Goal: Share content: Share content

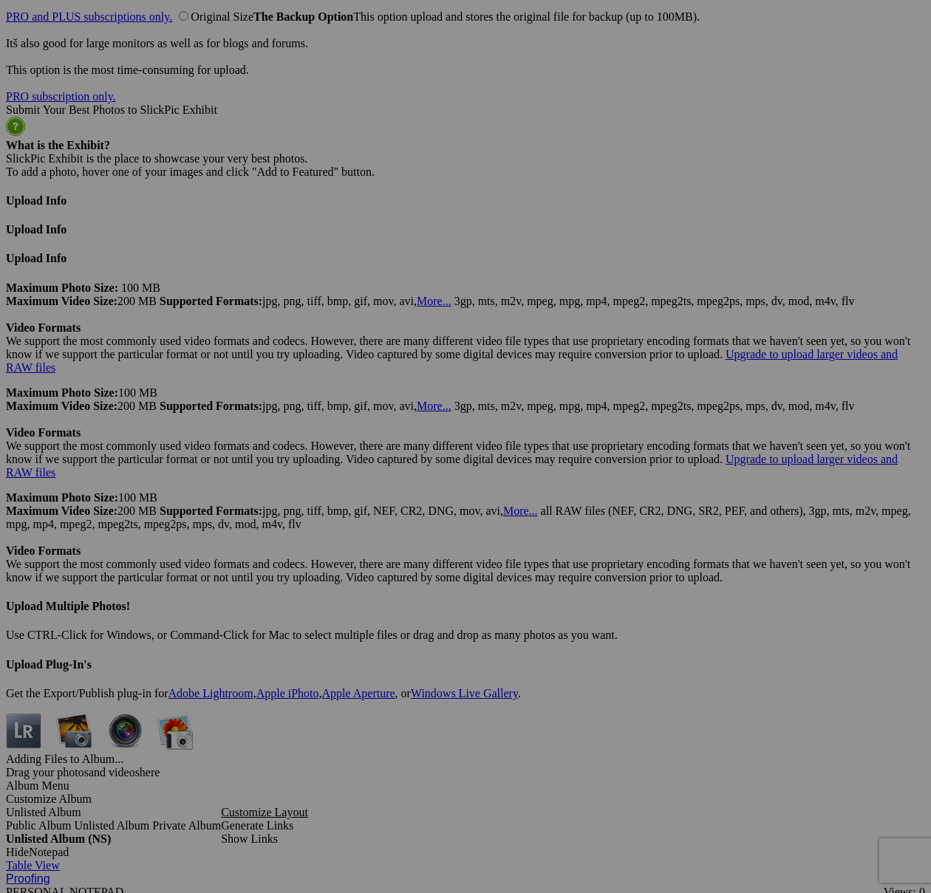
scroll to position [5849, 0]
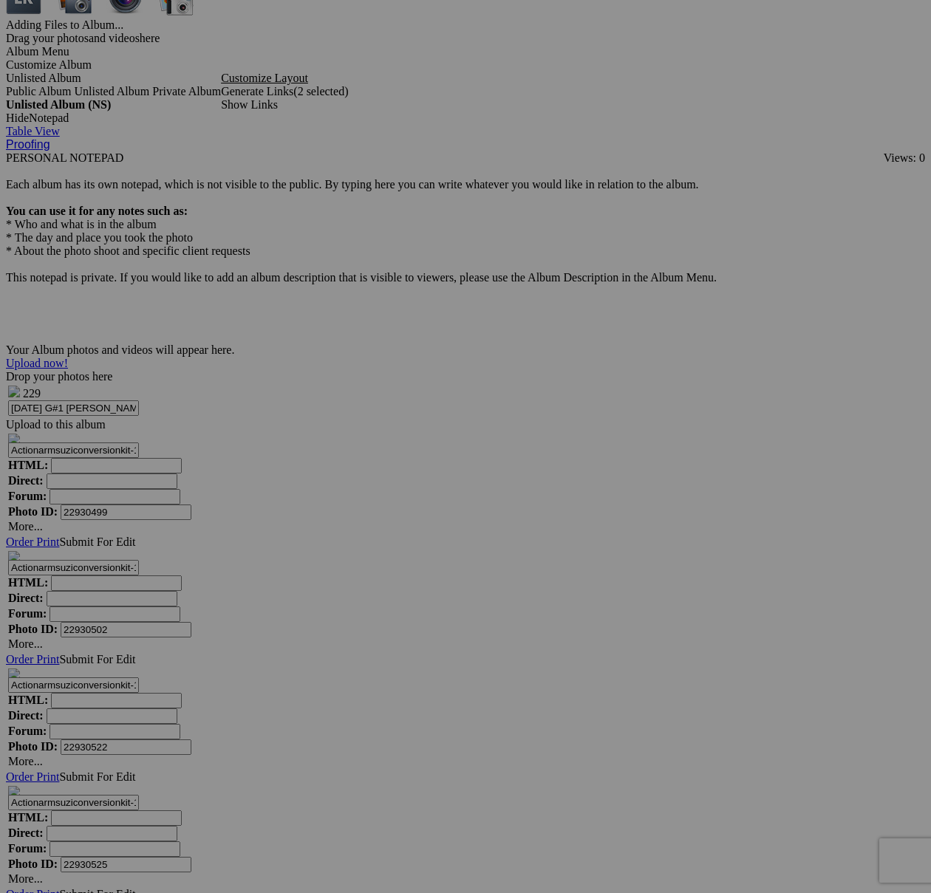
scroll to position [6683, 0]
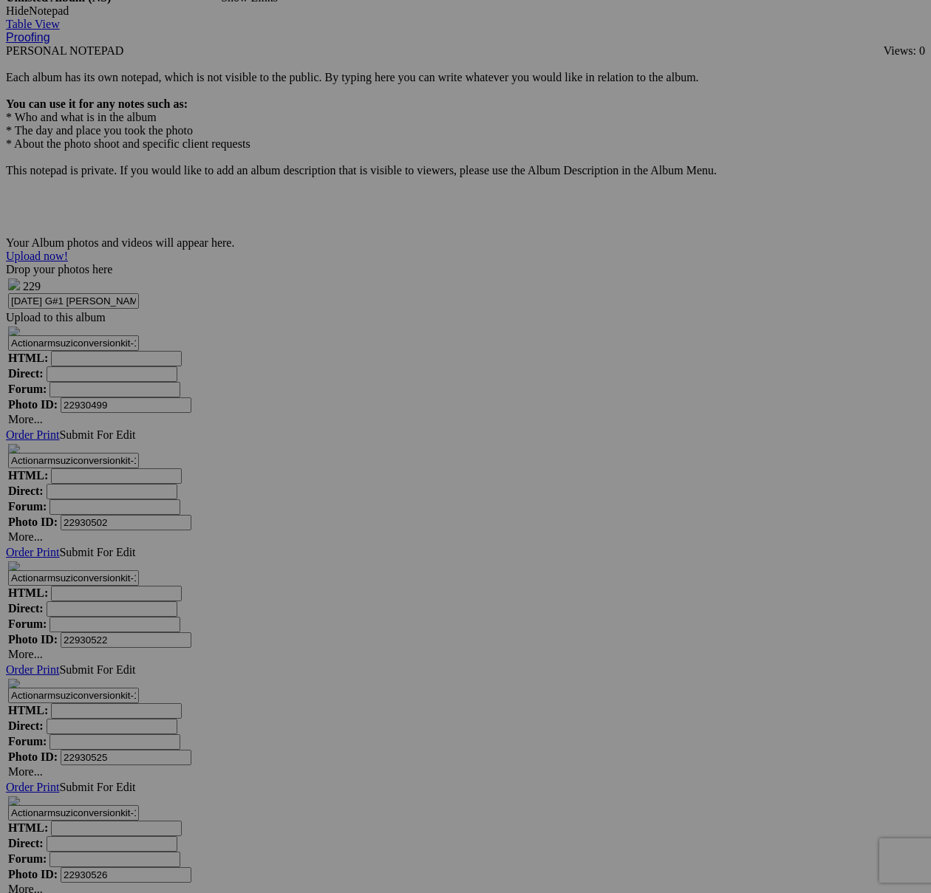
type textarea "<!-- [DOMAIN_NAME] image hosting. HTML Bulk Share code Starts Here --> <div sty…"
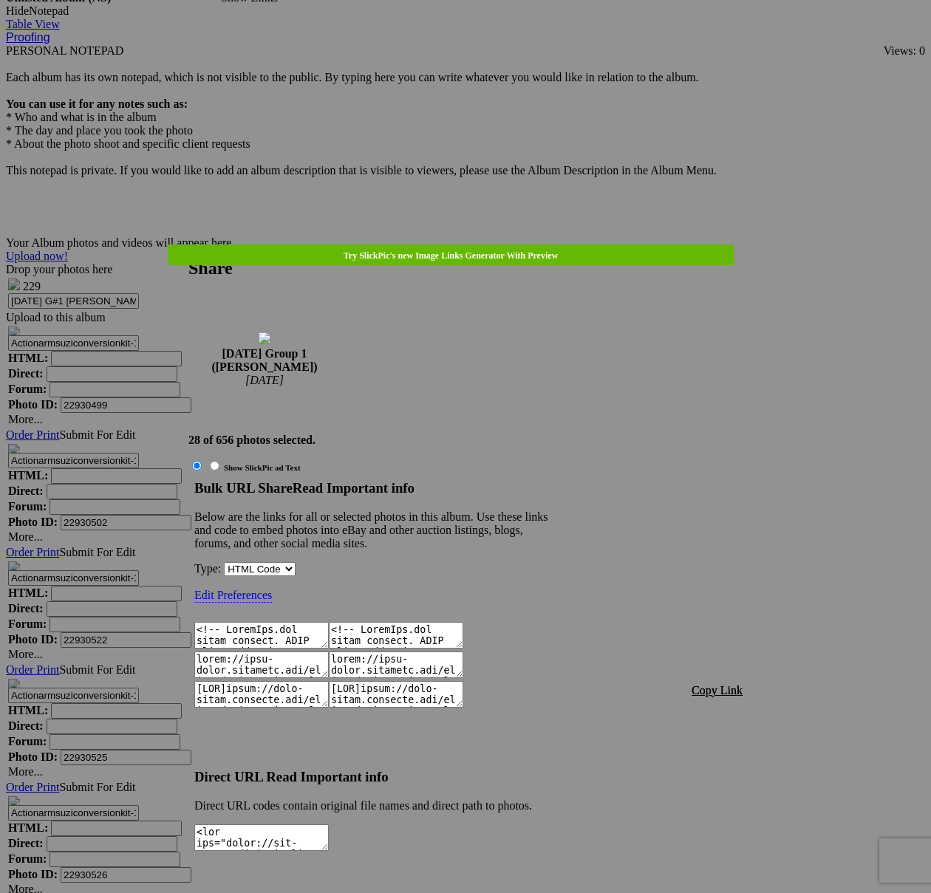
click at [734, 684] on span "Copy Link" at bounding box center [716, 690] width 51 height 13
click at [494, 40] on div at bounding box center [465, 446] width 931 height 893
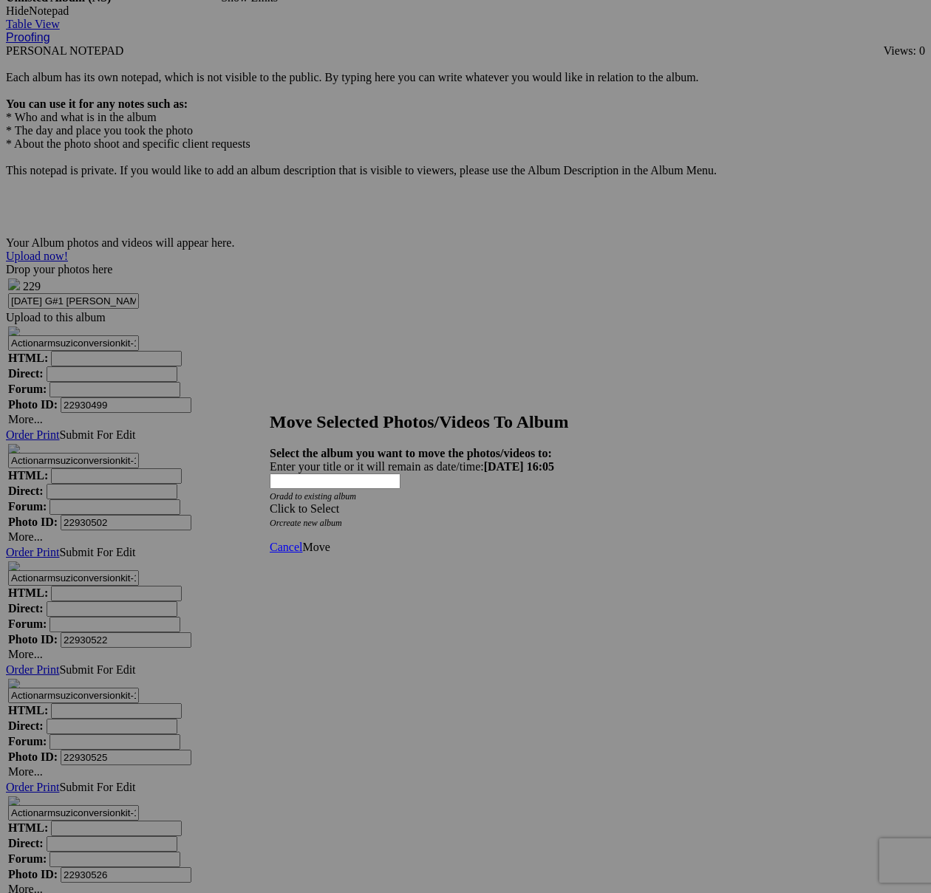
drag, startPoint x: 479, startPoint y: 459, endPoint x: 457, endPoint y: 477, distance: 28.8
click at [479, 502] on div "Click to Select" at bounding box center [466, 508] width 392 height 13
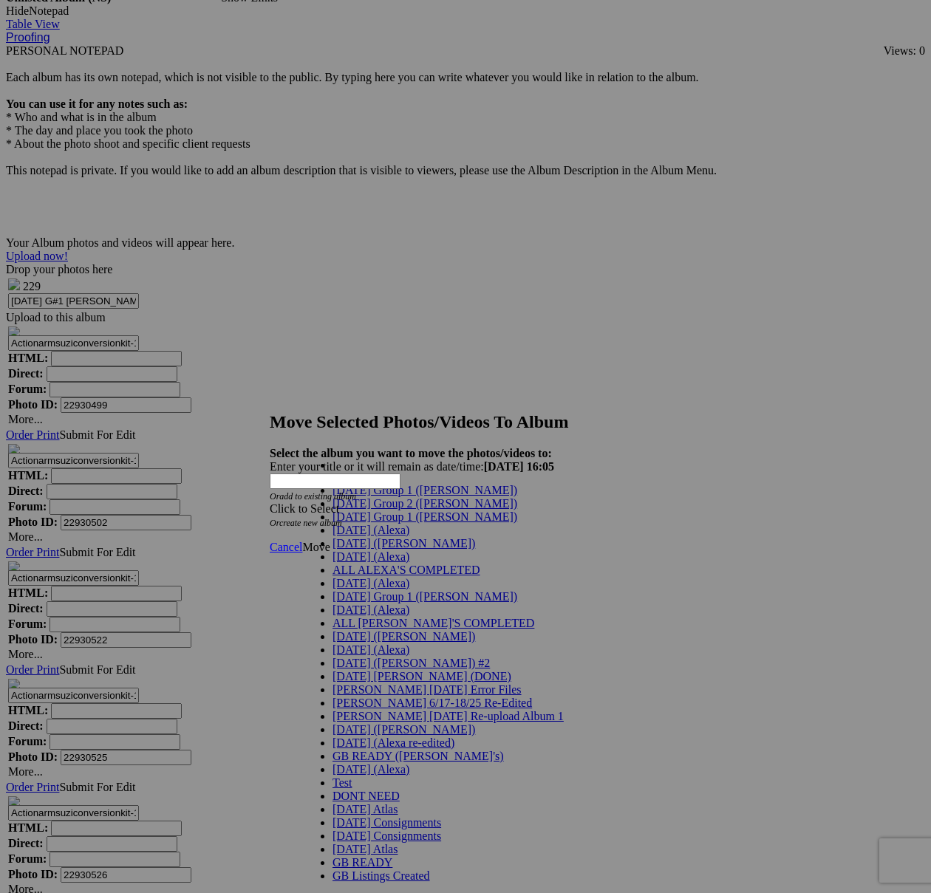
click at [393, 523] on link "[DATE] Group 1 ([PERSON_NAME])" at bounding box center [424, 516] width 185 height 13
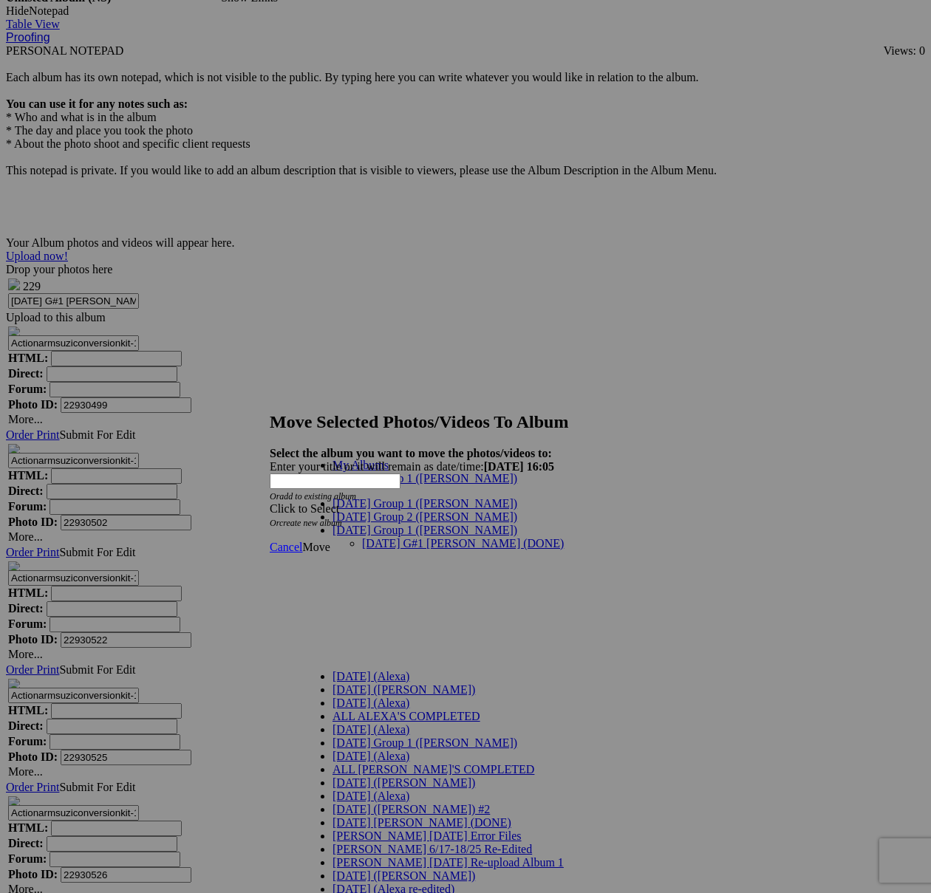
click at [406, 537] on link "[DATE] G#1 [PERSON_NAME] (DONE)" at bounding box center [463, 543] width 202 height 13
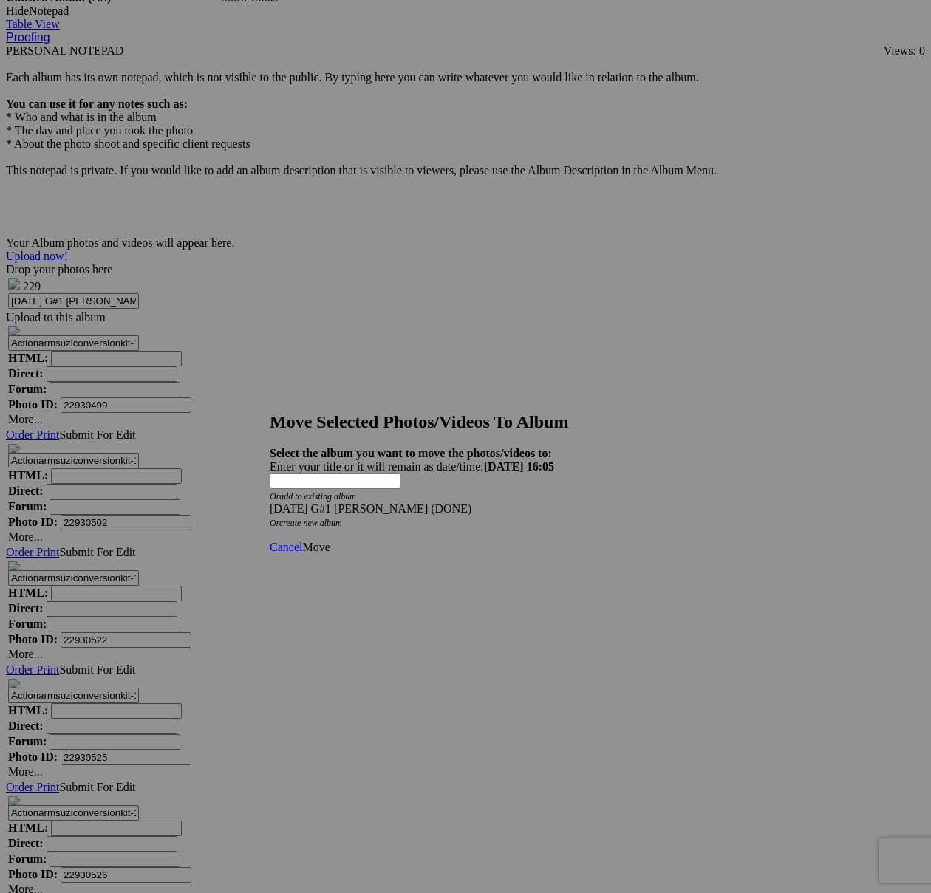
drag, startPoint x: 640, startPoint y: 515, endPoint x: 618, endPoint y: 517, distance: 21.5
click at [329, 541] on span "Move" at bounding box center [315, 547] width 27 height 13
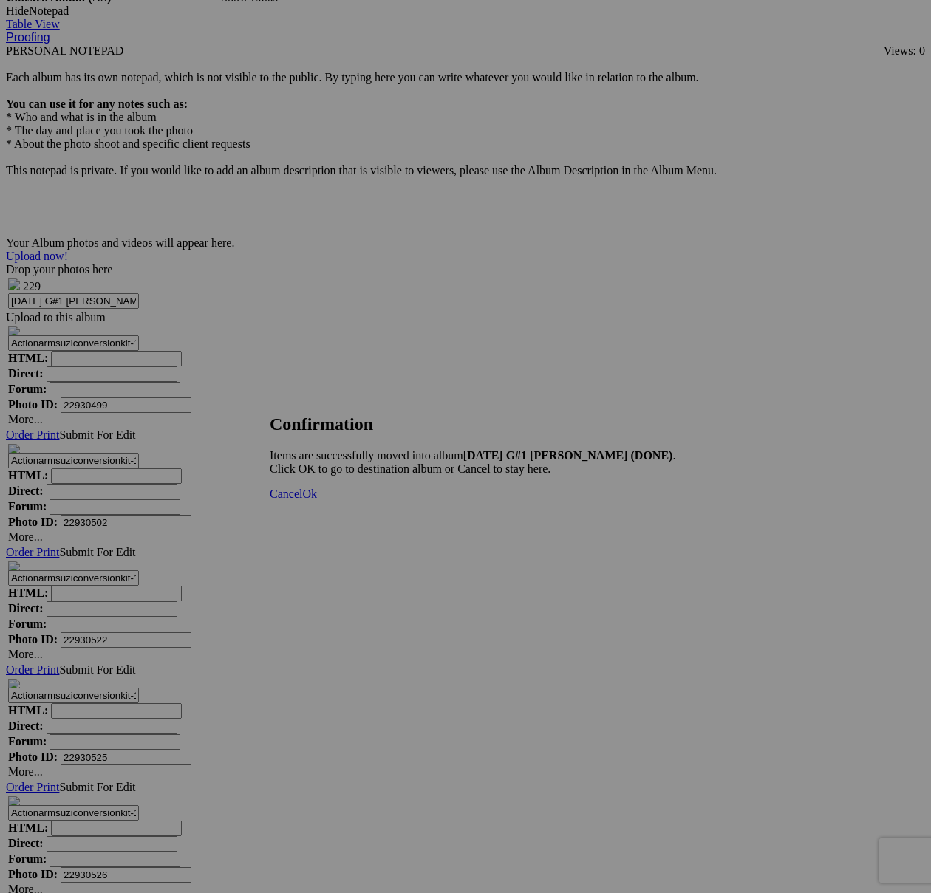
click at [302, 500] on span "Cancel" at bounding box center [286, 494] width 33 height 13
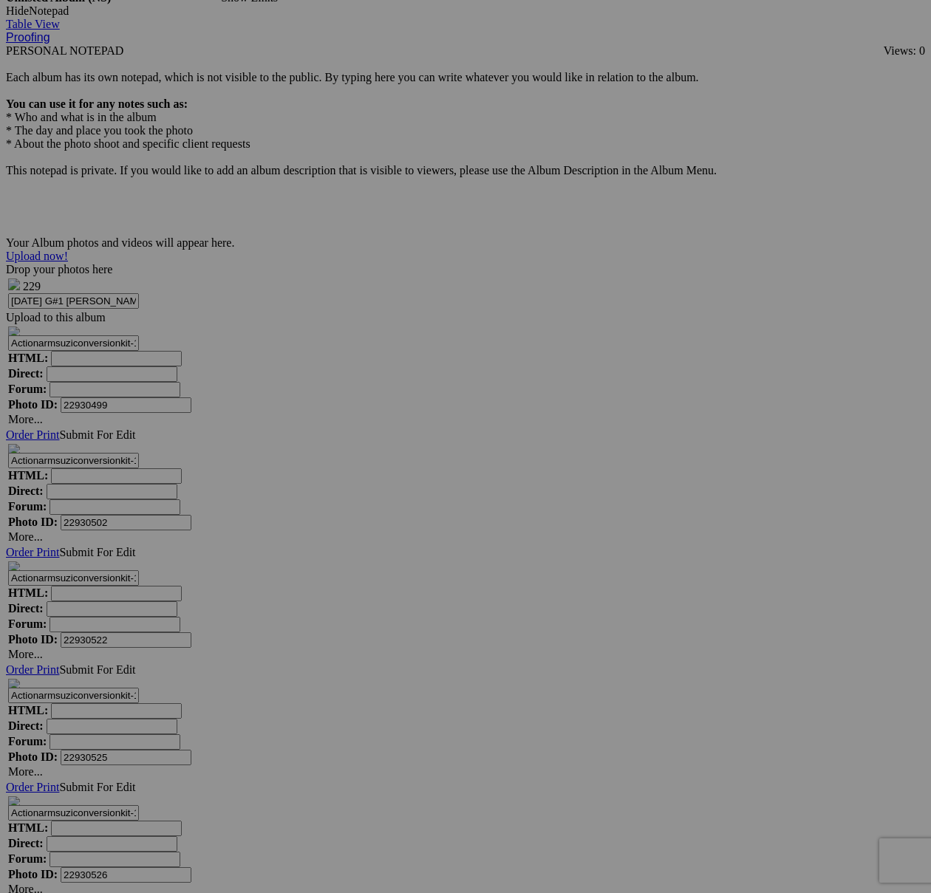
scroll to position [7330, 0]
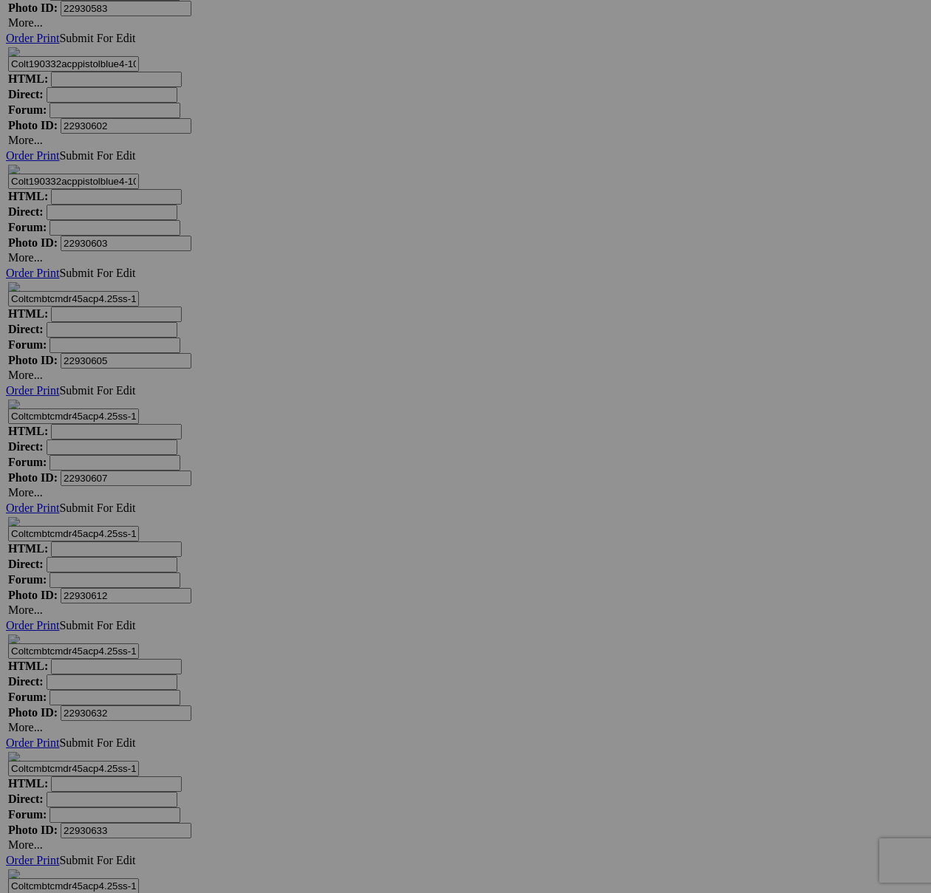
scroll to position [8373, 0]
type textarea "<!-- [DOMAIN_NAME] image hosting. HTML Bulk Share code Starts Here --> <div sty…"
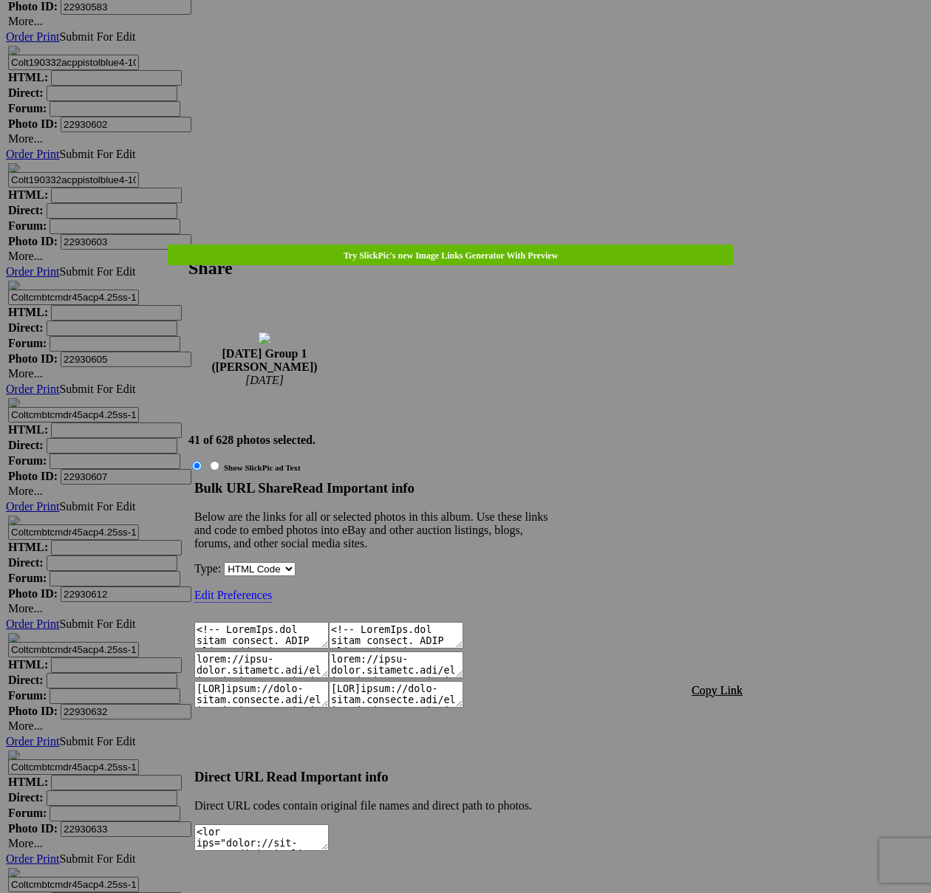
click at [723, 684] on span "Copy Link" at bounding box center [716, 690] width 51 height 13
click at [504, 46] on div at bounding box center [465, 446] width 931 height 893
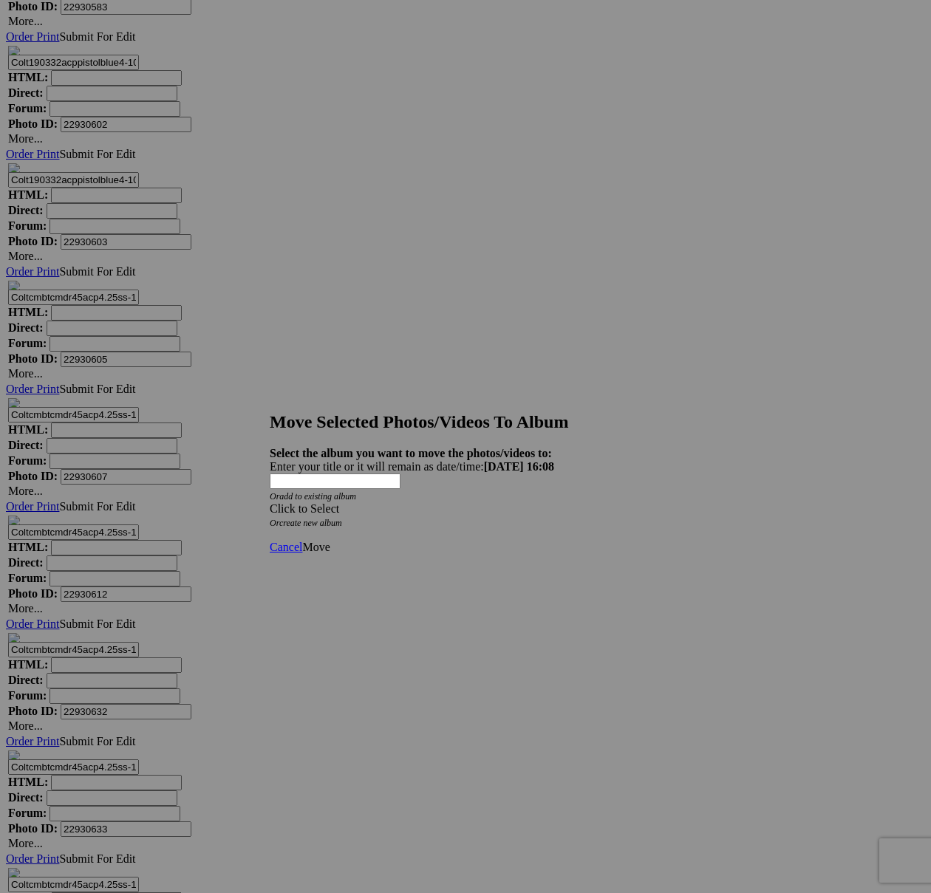
click at [270, 502] on span at bounding box center [270, 508] width 0 height 13
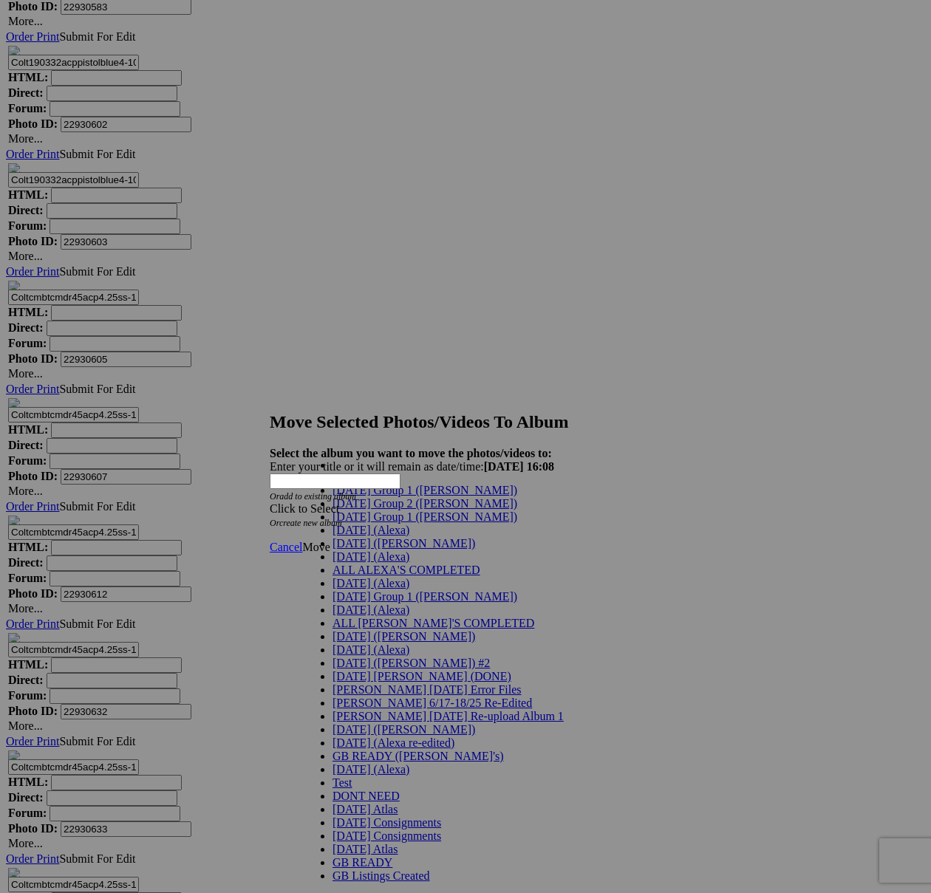
click at [375, 523] on span "[DATE] Group 1 ([PERSON_NAME])" at bounding box center [424, 516] width 185 height 13
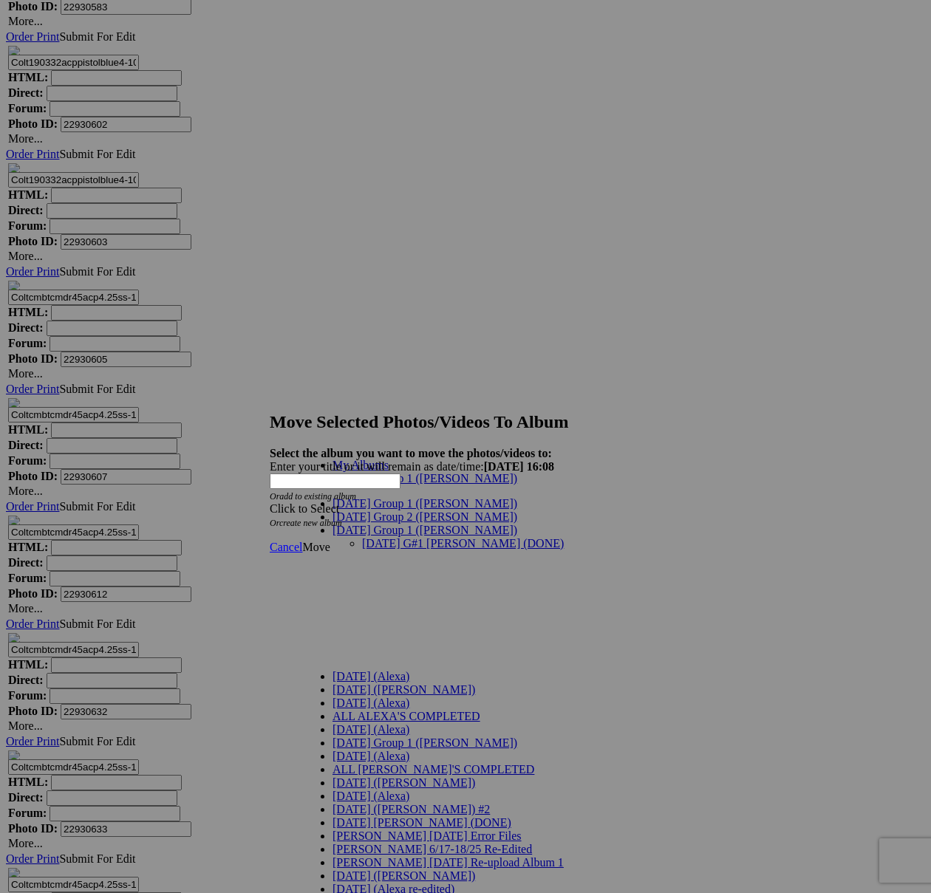
click at [527, 537] on link "[DATE] G#1 [PERSON_NAME] (DONE)" at bounding box center [463, 543] width 202 height 13
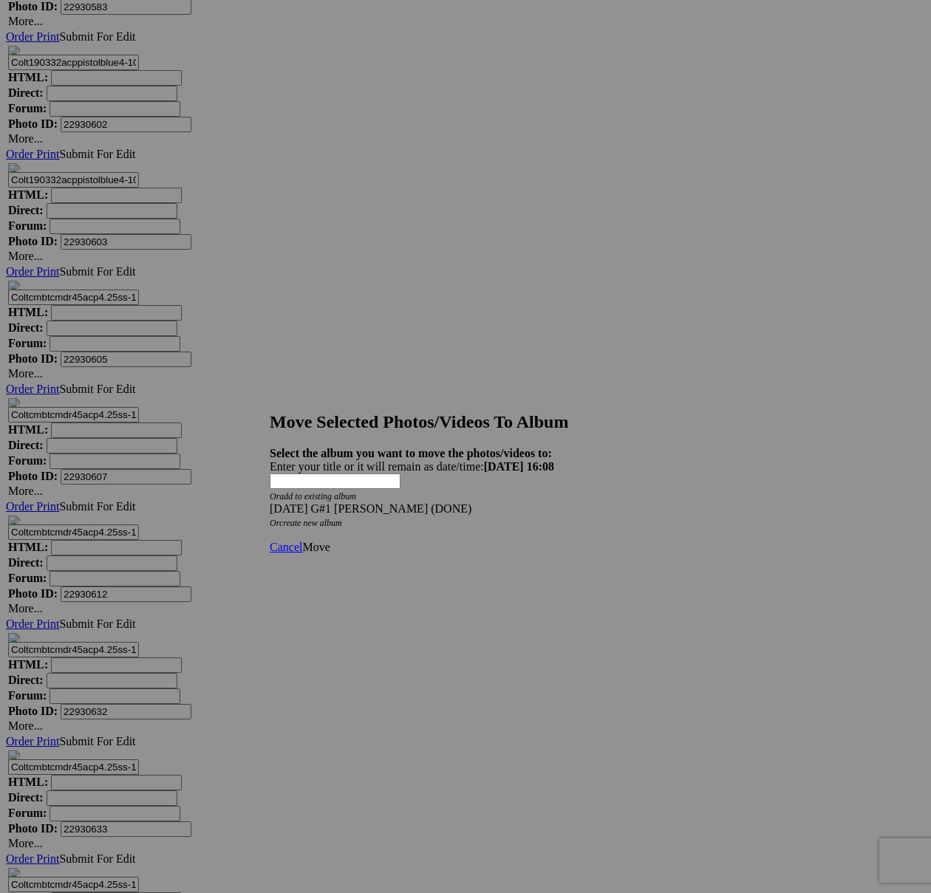
click at [329, 541] on span "Move" at bounding box center [315, 547] width 27 height 13
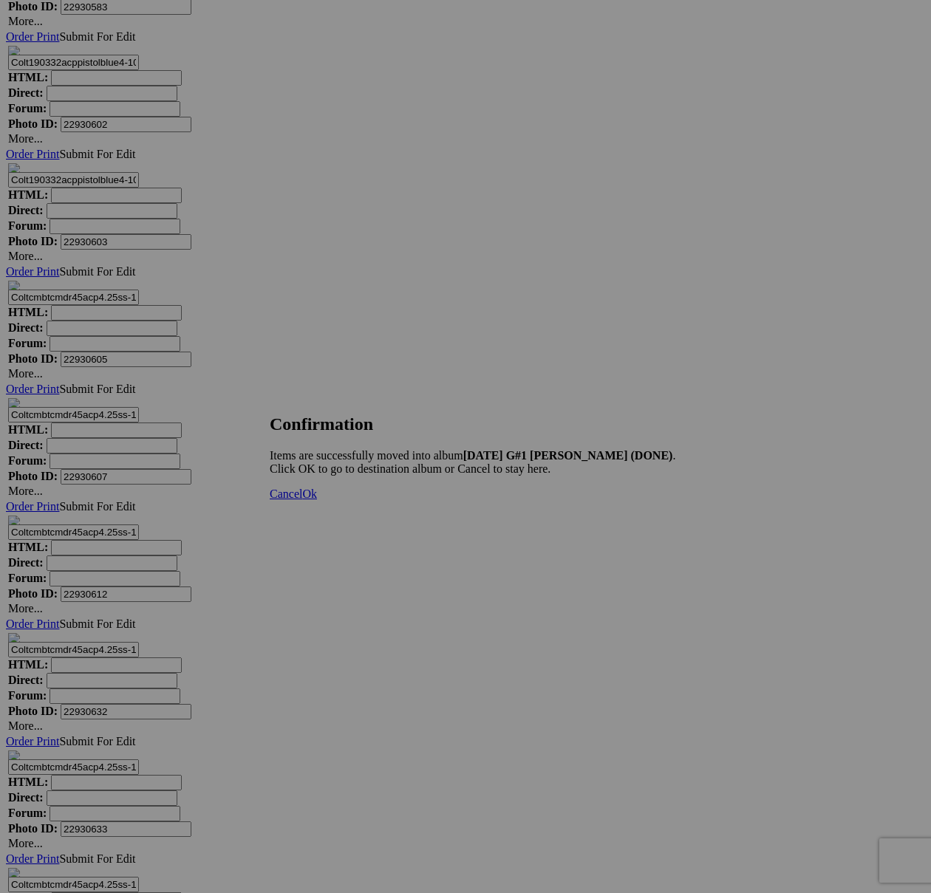
click at [302, 500] on span "Cancel" at bounding box center [286, 494] width 33 height 13
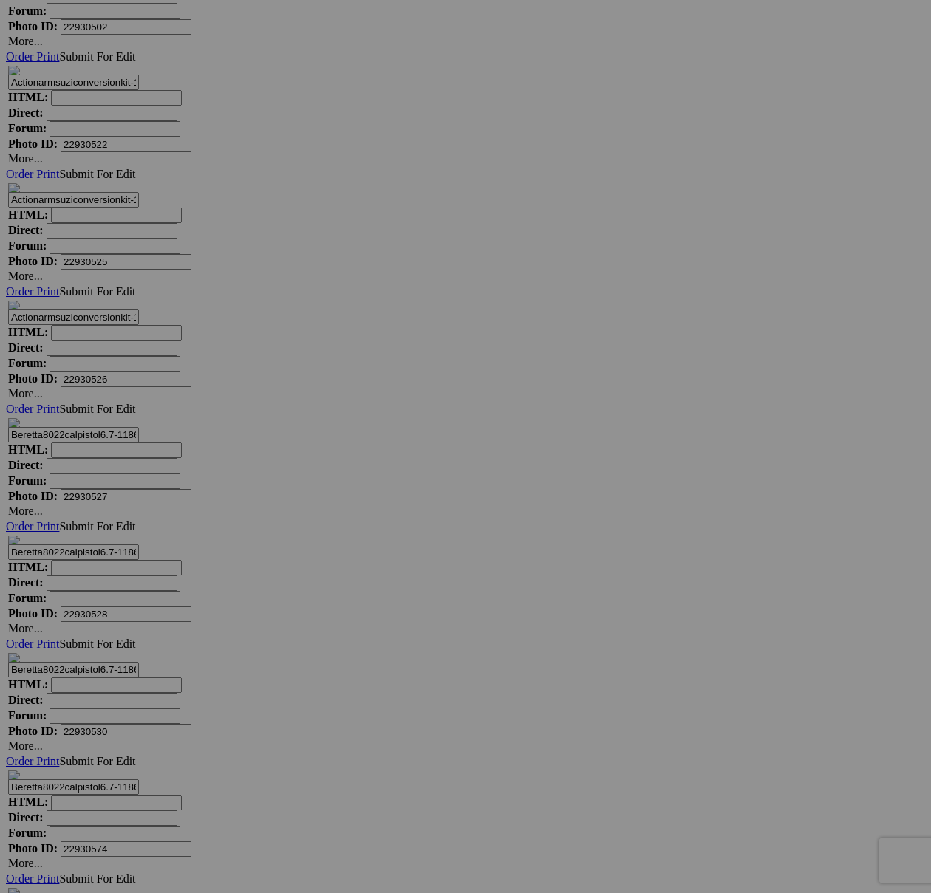
scroll to position [7047, 0]
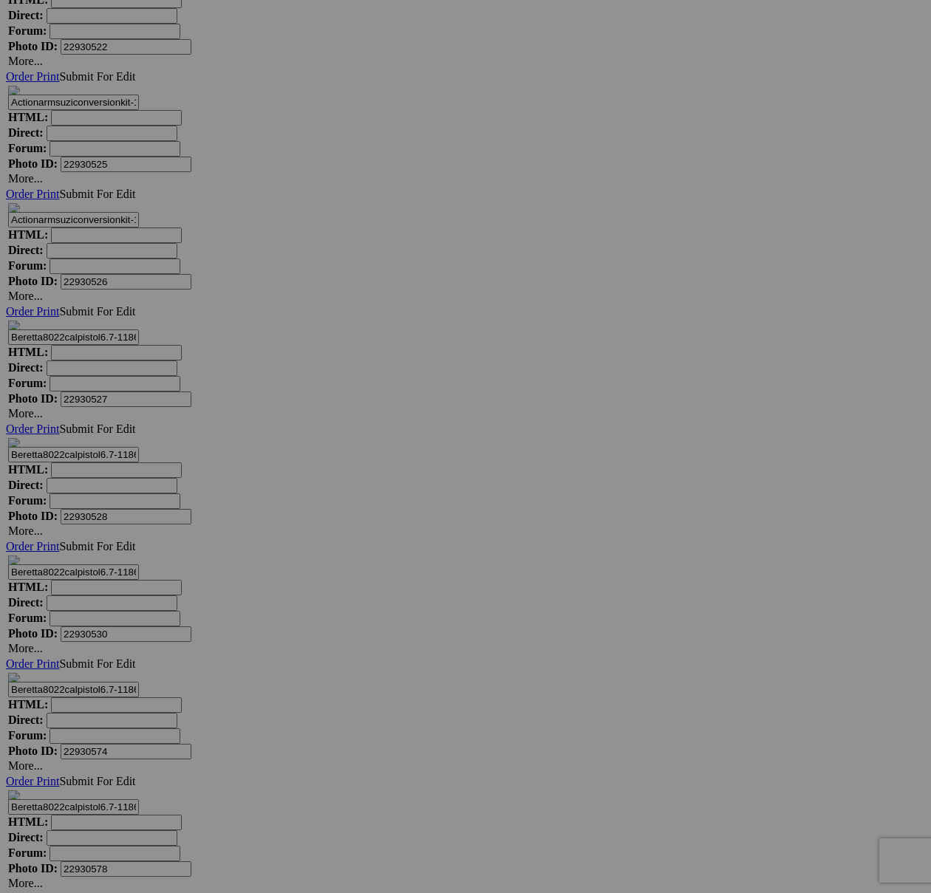
scroll to position [7322, 0]
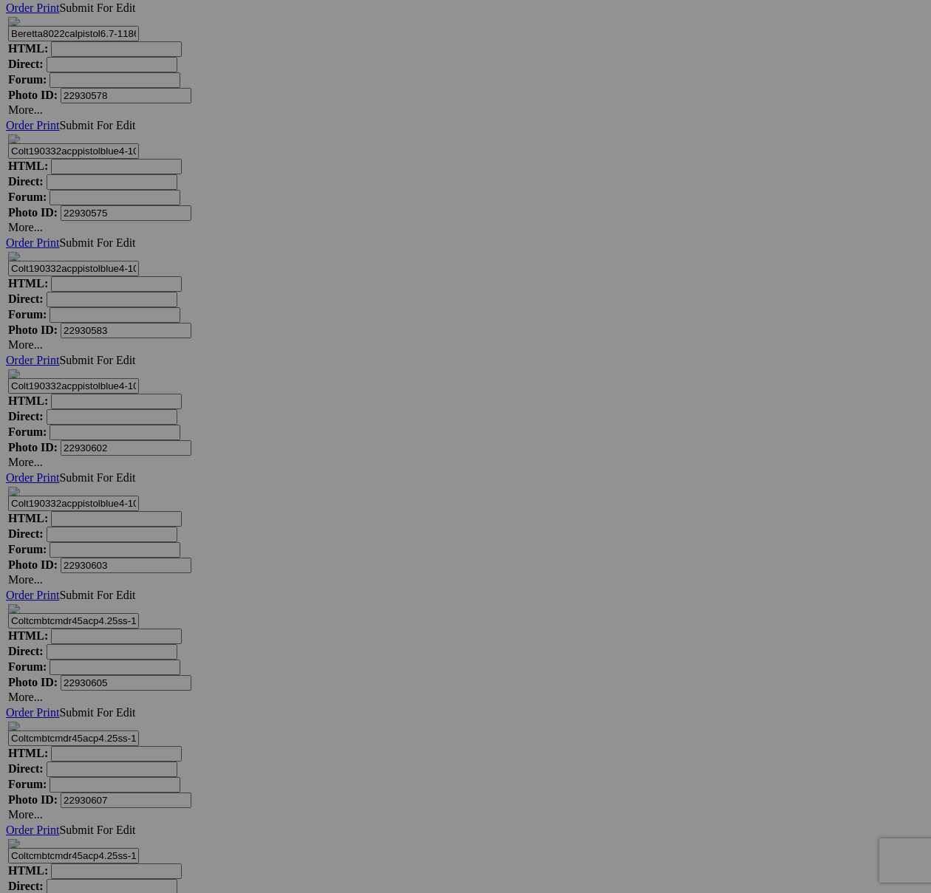
drag, startPoint x: 233, startPoint y: 579, endPoint x: 292, endPoint y: 352, distance: 234.2
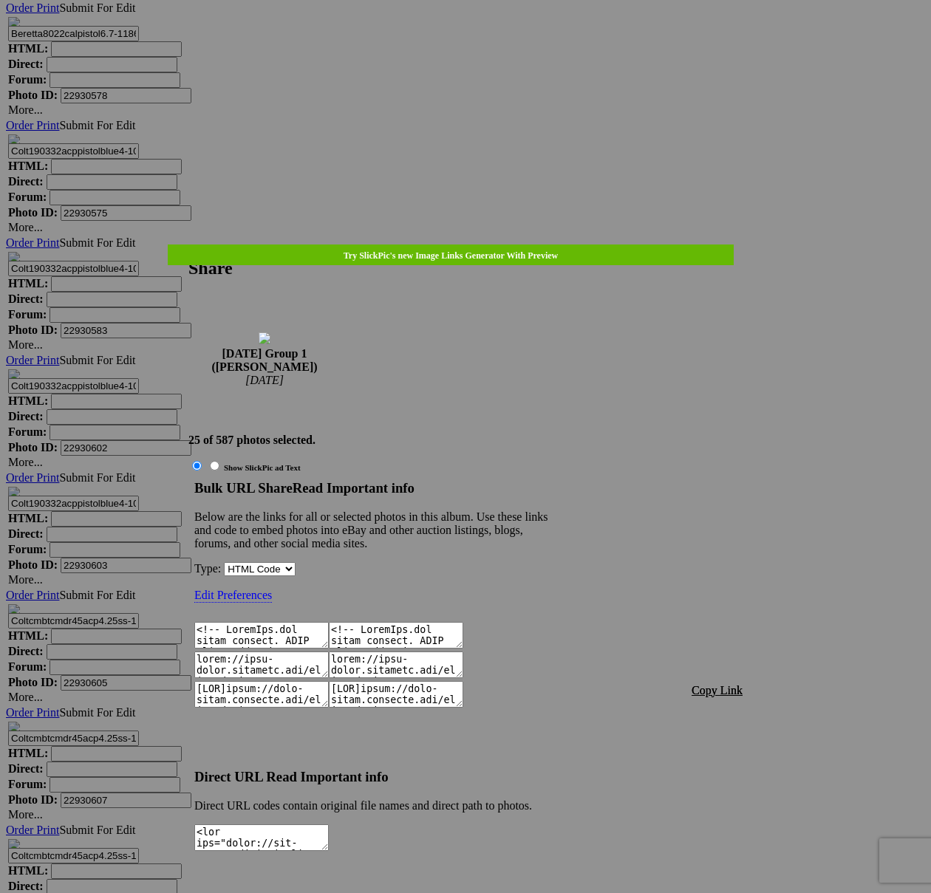
click at [728, 684] on span "Copy Link" at bounding box center [716, 690] width 51 height 13
click at [462, 49] on div at bounding box center [465, 446] width 931 height 893
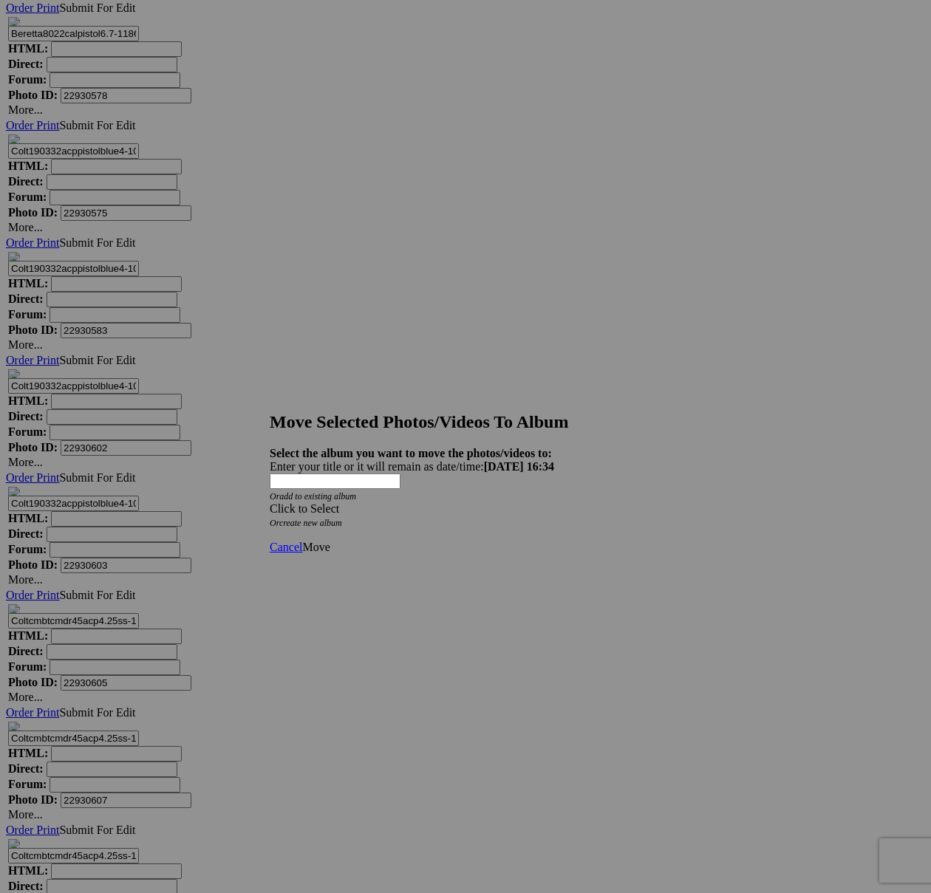
drag, startPoint x: 551, startPoint y: 453, endPoint x: 351, endPoint y: 473, distance: 201.2
click at [551, 502] on div "Click to Select" at bounding box center [466, 508] width 392 height 13
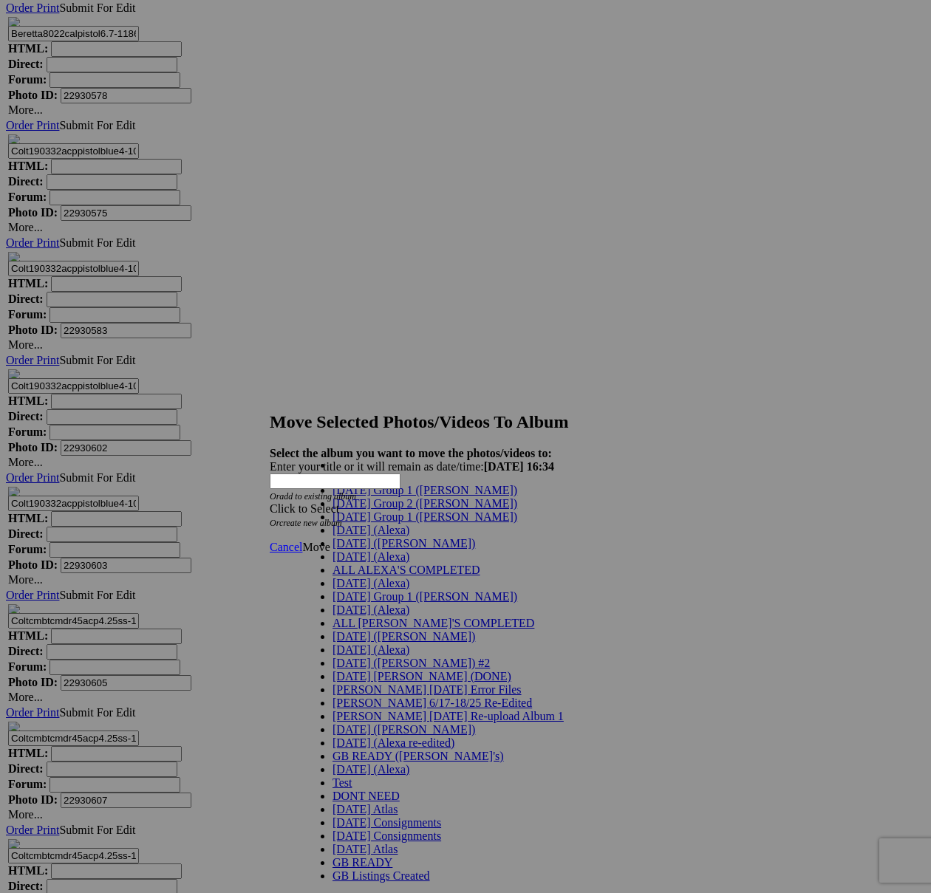
click at [346, 523] on span "[DATE] Group 1 ([PERSON_NAME])" at bounding box center [424, 516] width 185 height 13
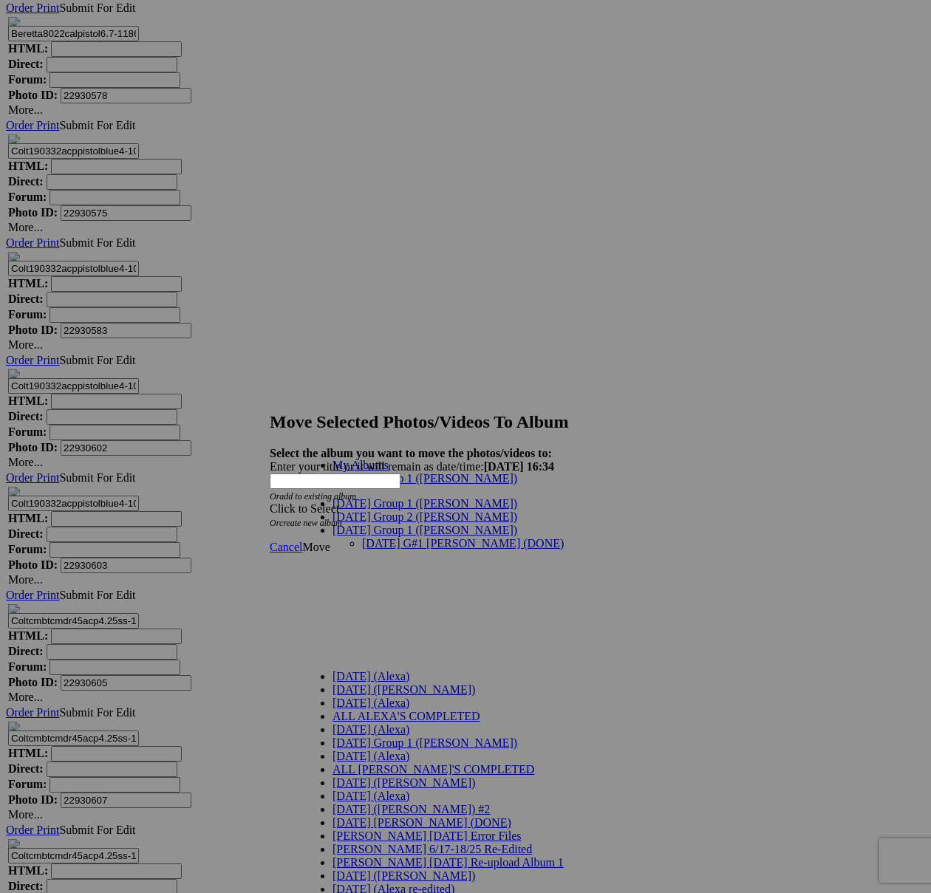
click at [362, 537] on link "[DATE] G#1 [PERSON_NAME] (DONE)" at bounding box center [463, 543] width 202 height 13
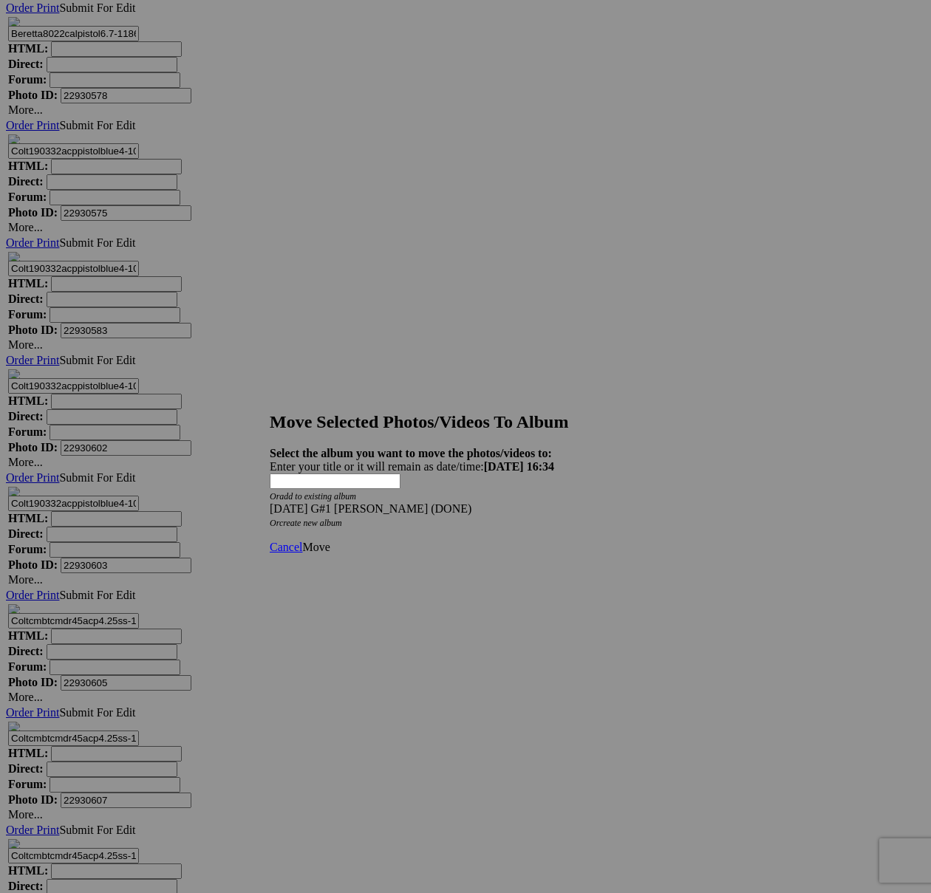
drag, startPoint x: 641, startPoint y: 514, endPoint x: 625, endPoint y: 514, distance: 16.3
click at [329, 541] on span "Move" at bounding box center [315, 547] width 27 height 13
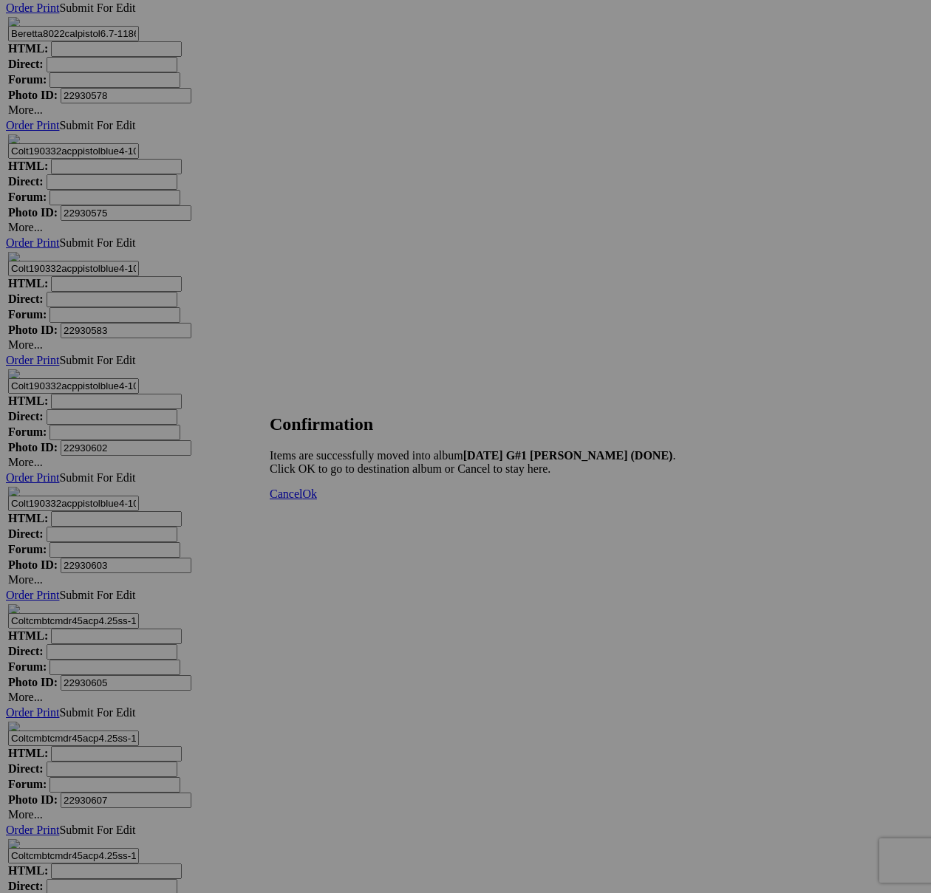
click at [302, 500] on span "Cancel" at bounding box center [286, 494] width 33 height 13
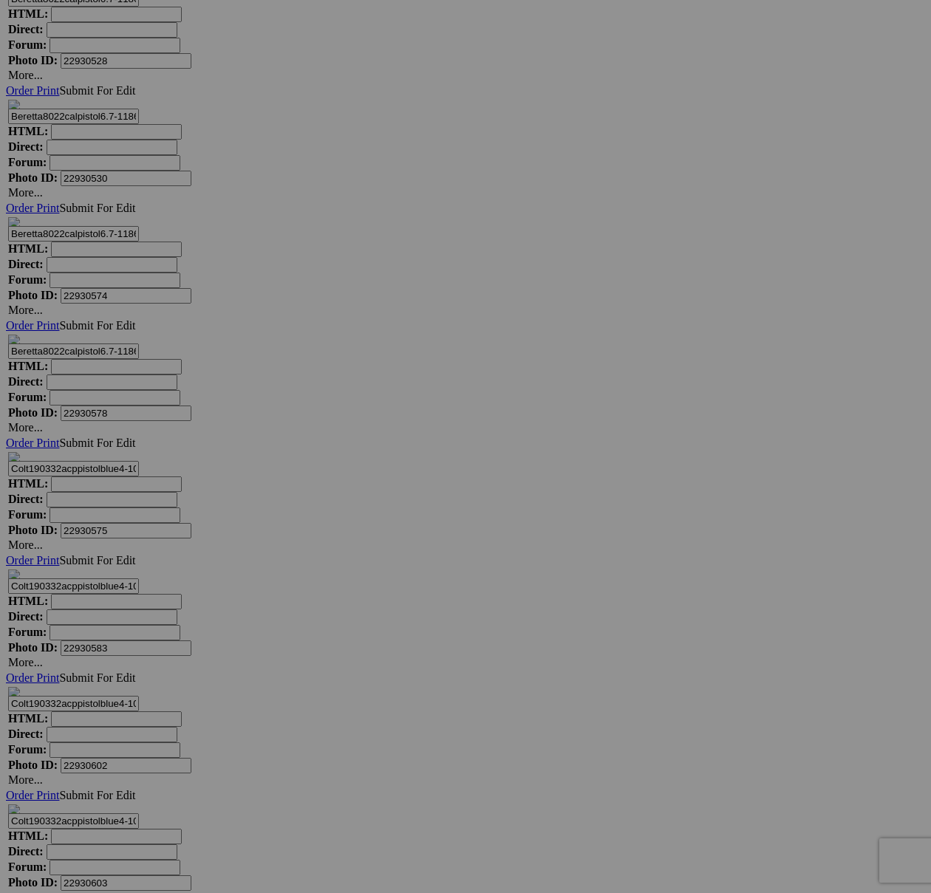
scroll to position [7513, 0]
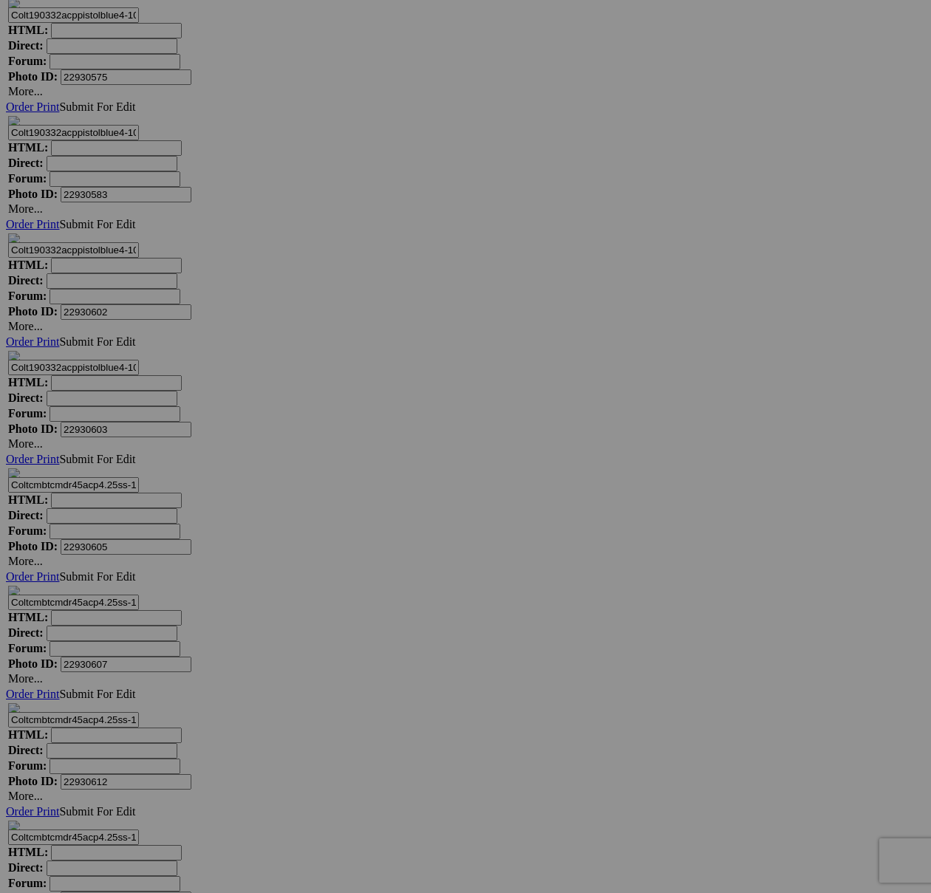
scroll to position [8187, 0]
type textarea "<!-- [DOMAIN_NAME] image hosting. HTML Bulk Share code Starts Here --> <div sty…"
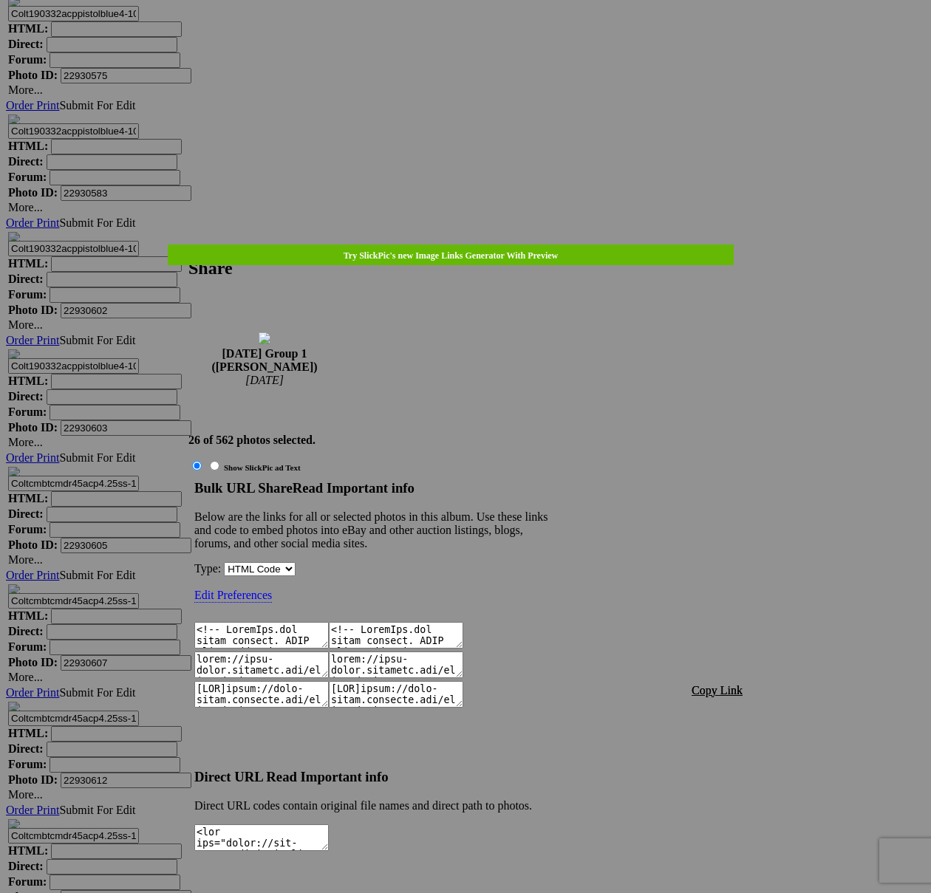
click at [726, 684] on span "Copy Link" at bounding box center [716, 690] width 51 height 13
click at [188, 245] on link at bounding box center [188, 245] width 0 height 0
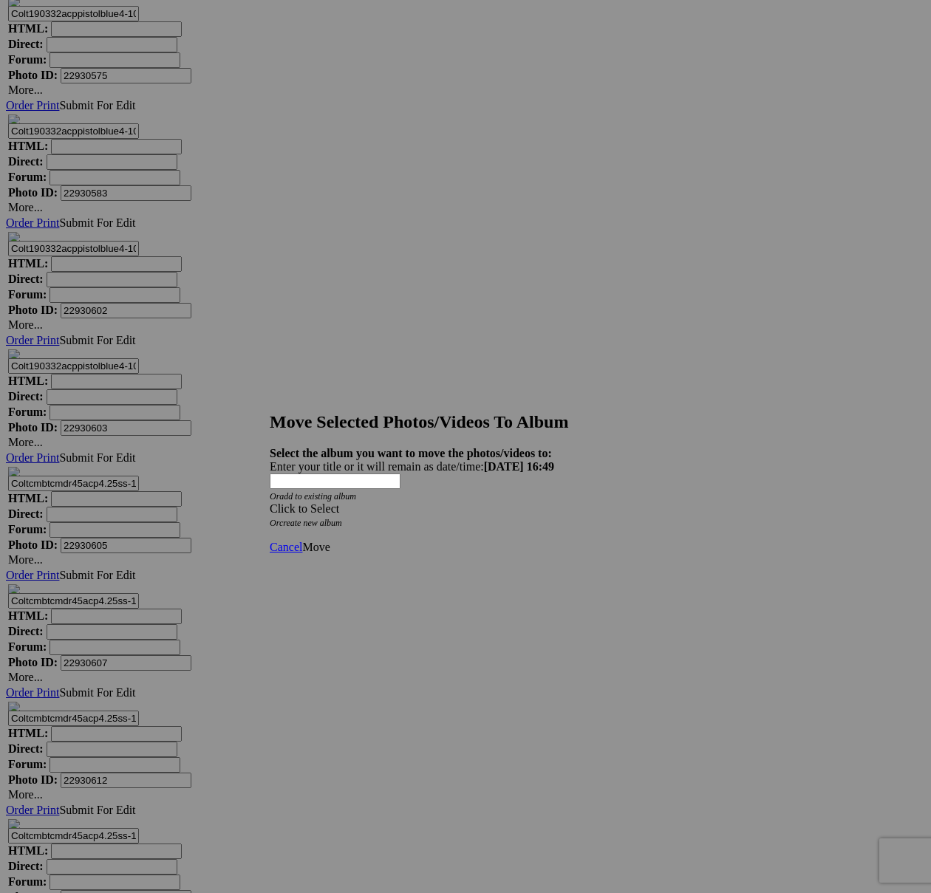
click at [542, 502] on div "Click to Select" at bounding box center [466, 508] width 392 height 13
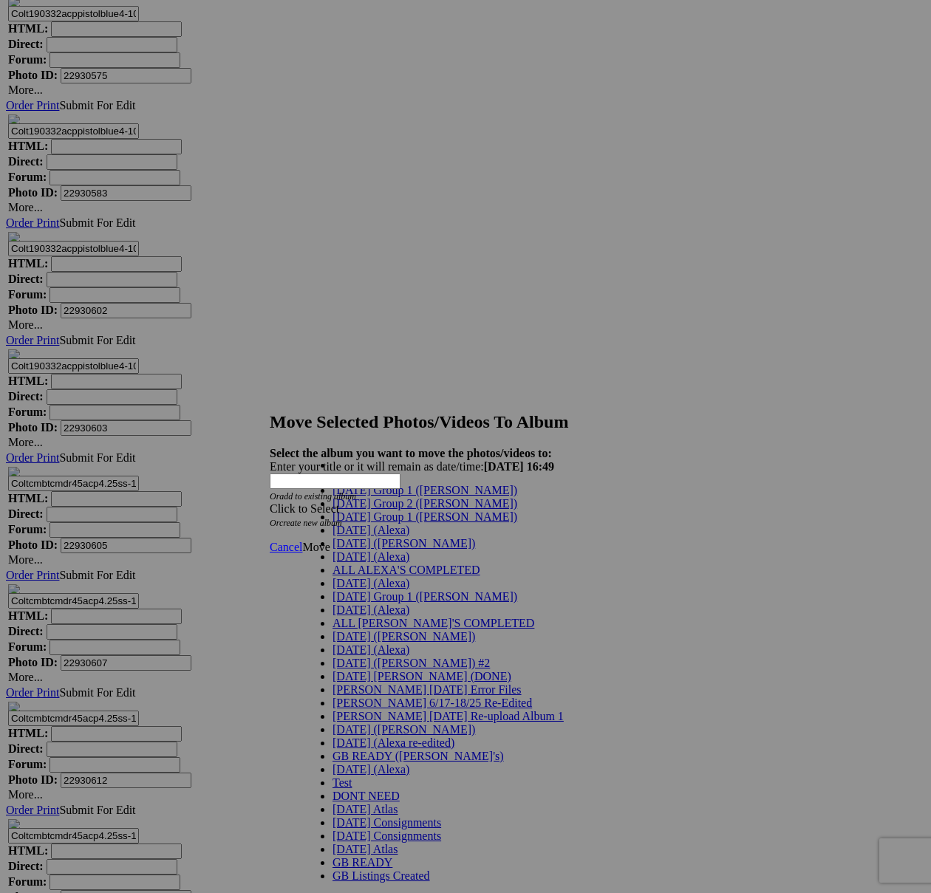
click at [405, 523] on link "[DATE] Group 1 ([PERSON_NAME])" at bounding box center [424, 516] width 185 height 13
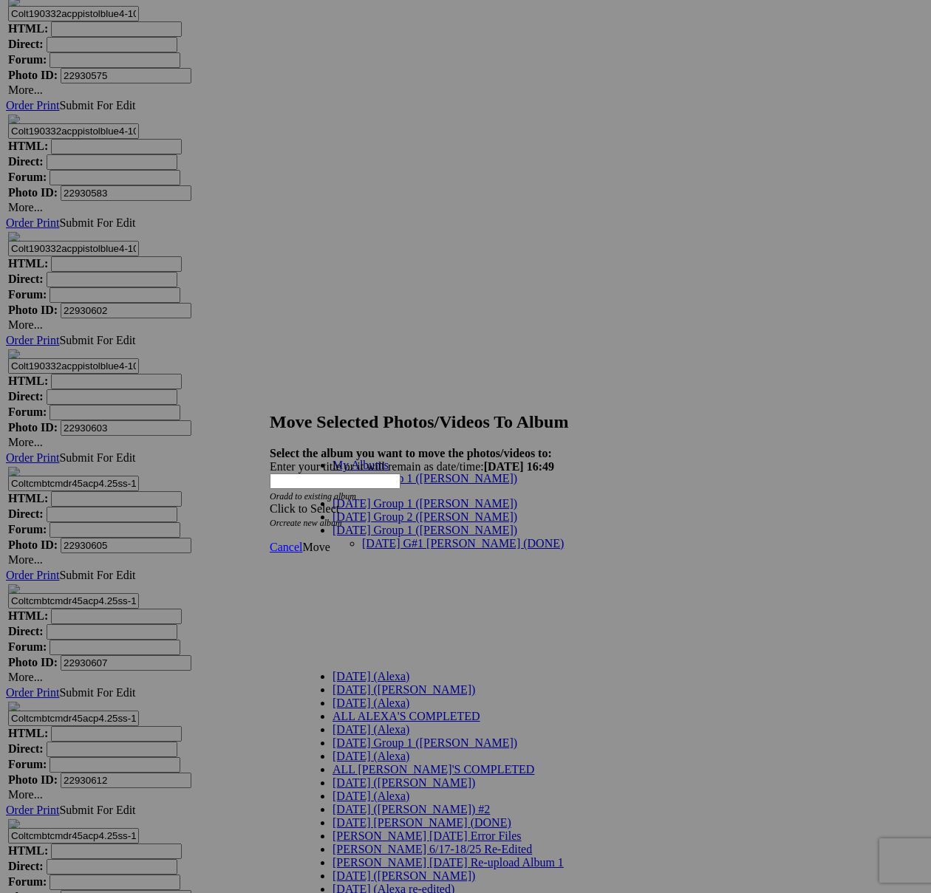
click at [417, 537] on link "[DATE] G#1 [PERSON_NAME] (DONE)" at bounding box center [463, 543] width 202 height 13
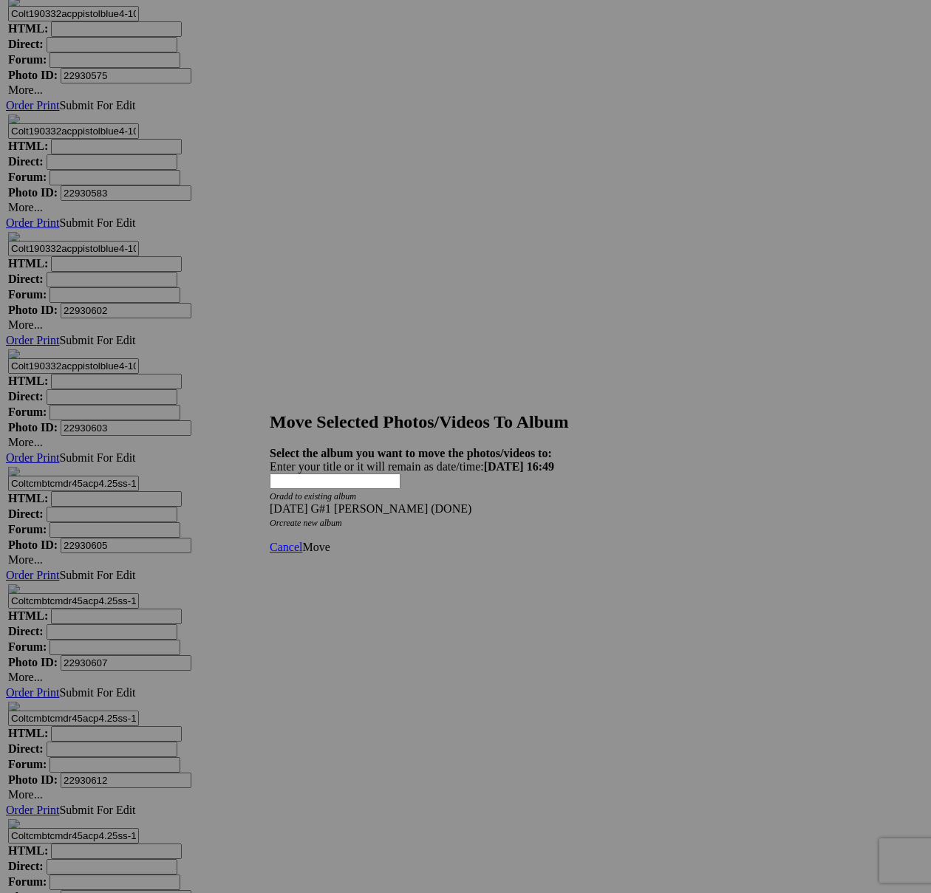
click at [329, 541] on link "Move" at bounding box center [315, 547] width 27 height 13
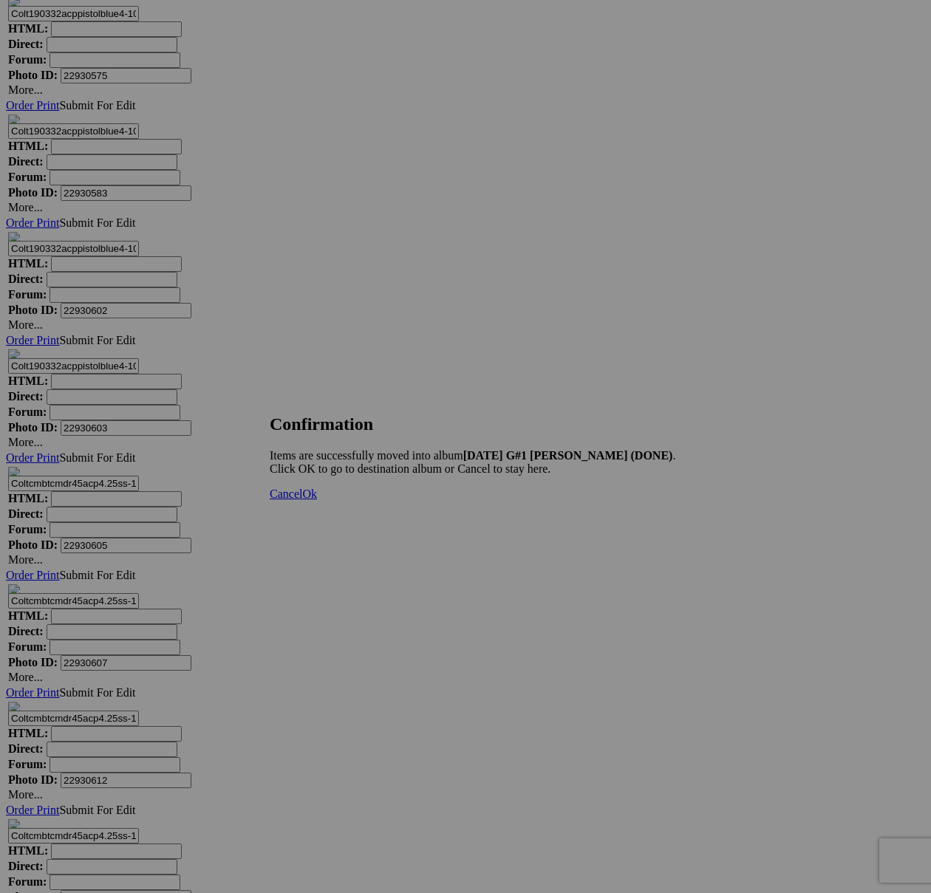
click at [302, 500] on span "Cancel" at bounding box center [286, 494] width 33 height 13
